Goal: Task Accomplishment & Management: Use online tool/utility

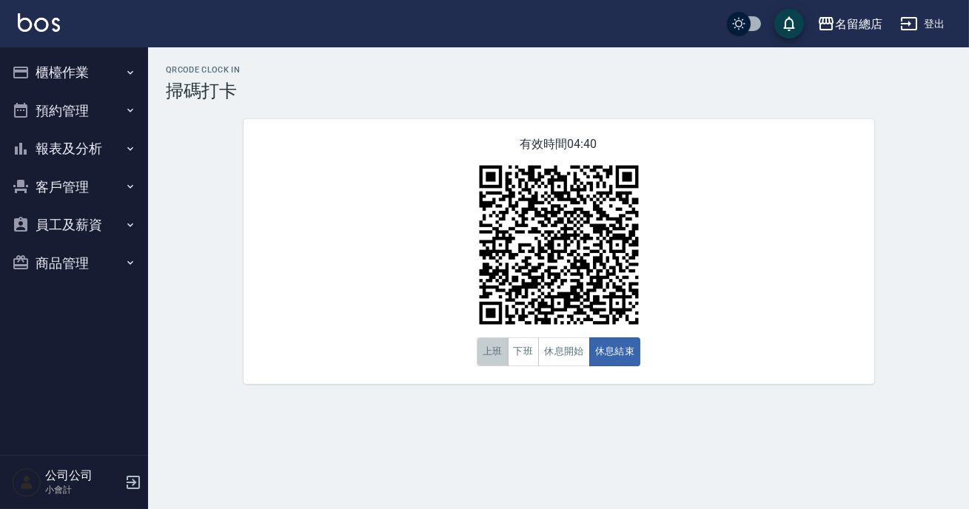
drag, startPoint x: 484, startPoint y: 352, endPoint x: 503, endPoint y: 346, distance: 20.1
click at [495, 351] on button "上班" at bounding box center [493, 352] width 32 height 29
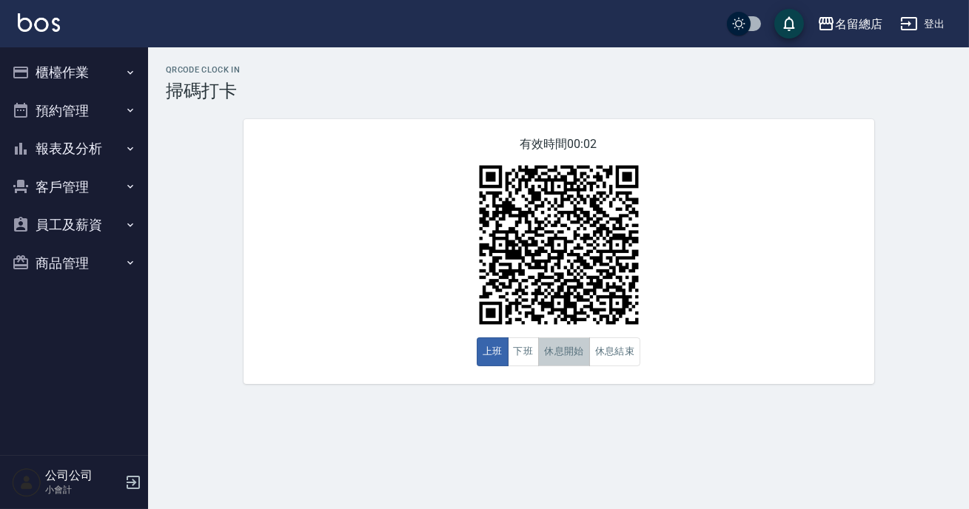
click at [571, 349] on button "休息開始" at bounding box center [564, 352] width 52 height 29
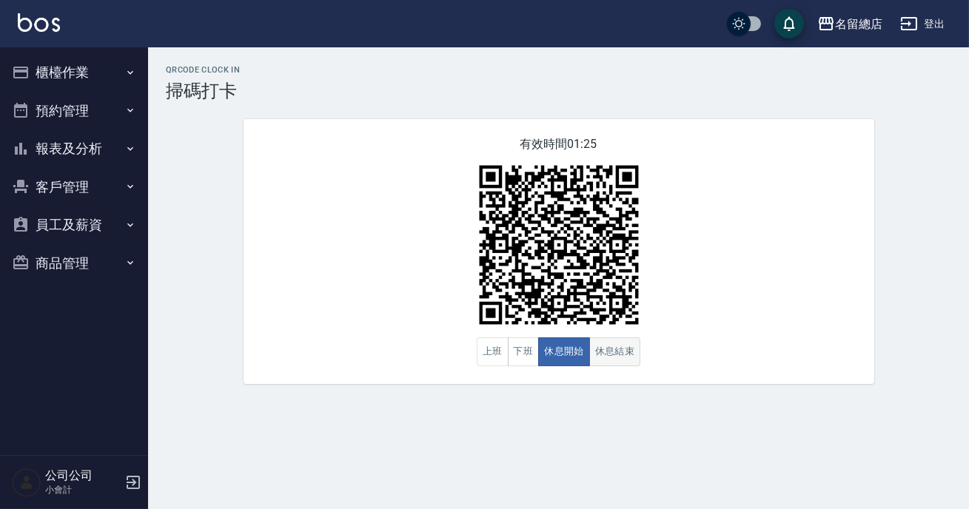
click at [629, 341] on button "休息結束" at bounding box center [615, 352] width 52 height 29
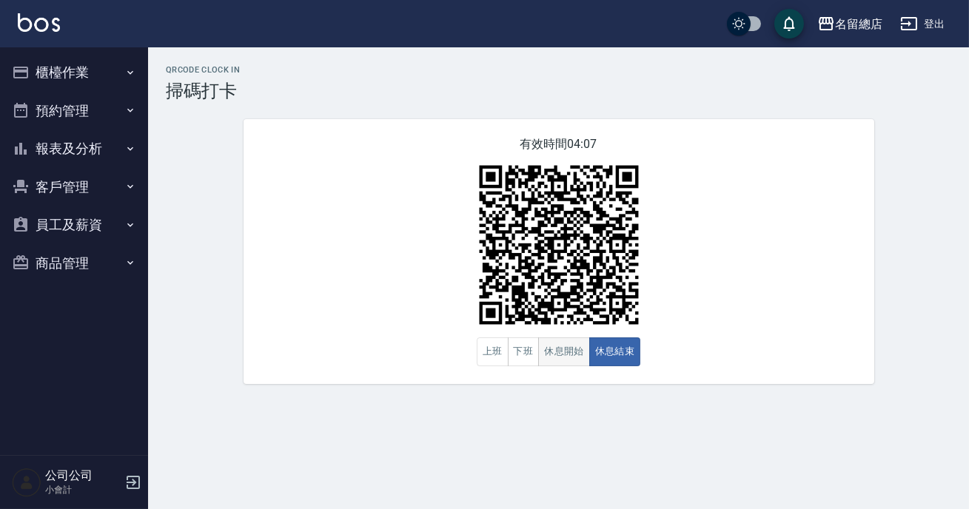
click at [575, 355] on button "休息開始" at bounding box center [564, 352] width 52 height 29
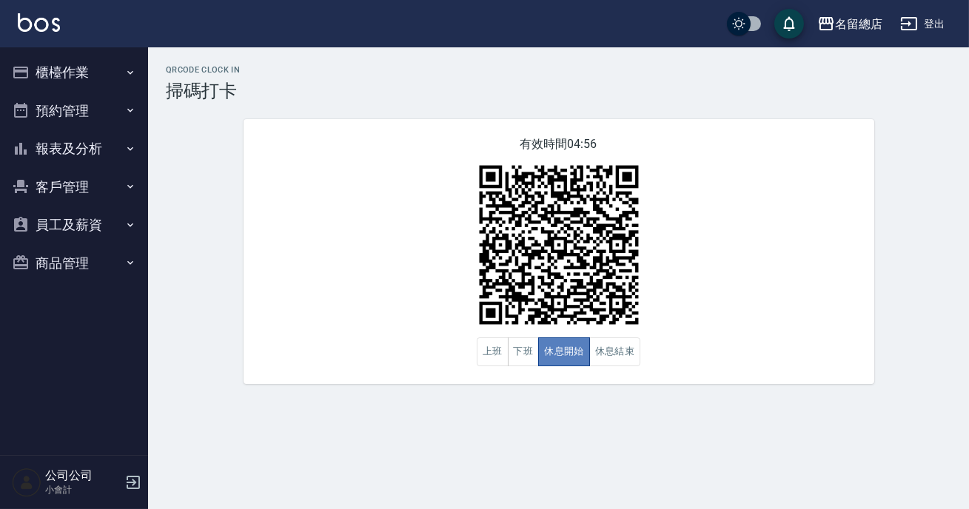
click at [583, 359] on button "休息開始" at bounding box center [564, 352] width 52 height 29
click at [558, 224] on img at bounding box center [558, 245] width 185 height 185
click at [647, 258] on img at bounding box center [558, 245] width 185 height 185
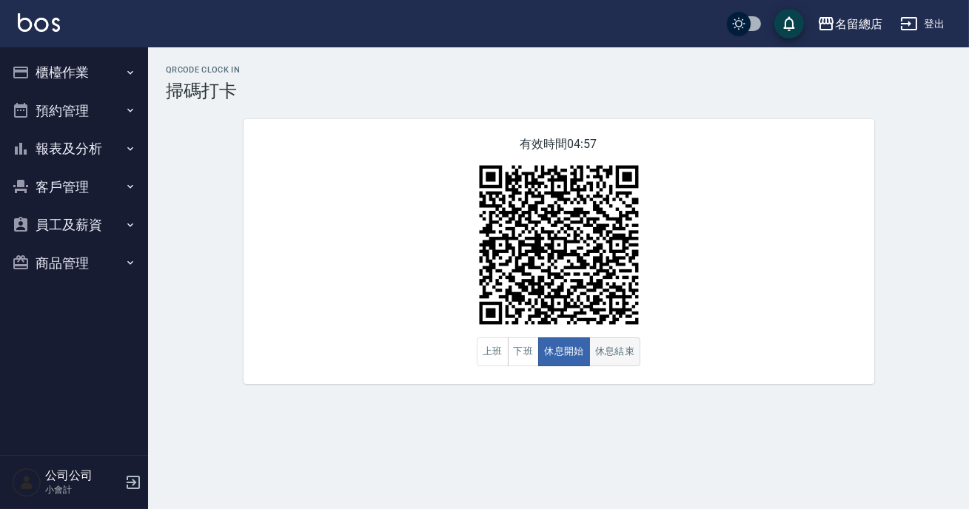
click at [624, 349] on button "休息結束" at bounding box center [615, 352] width 52 height 29
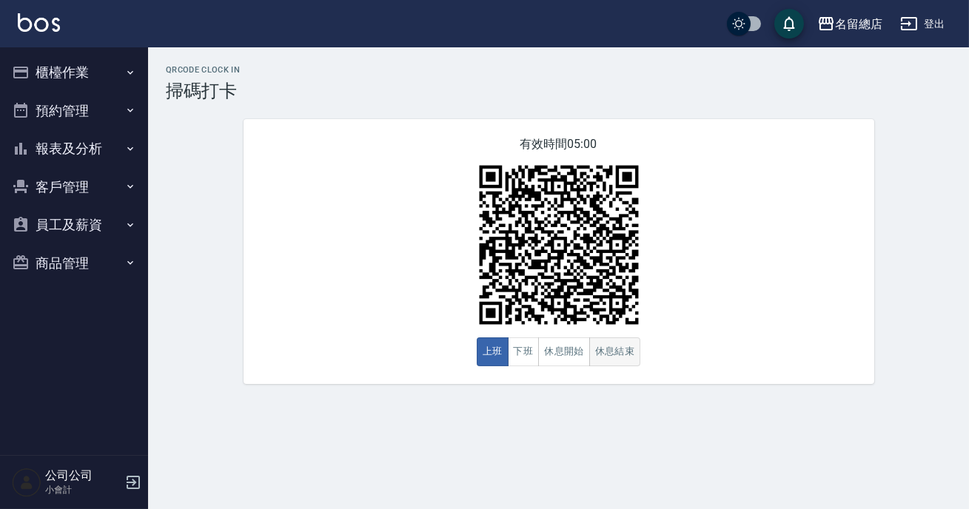
click at [615, 359] on button "休息結束" at bounding box center [615, 352] width 52 height 29
